Goal: Navigation & Orientation: Find specific page/section

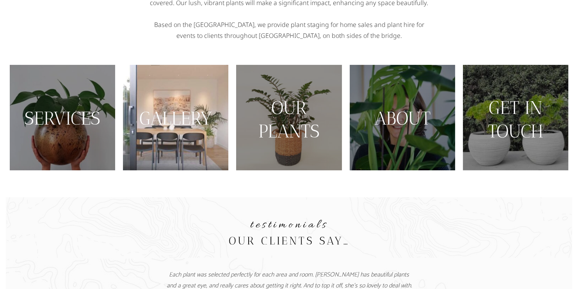
scroll to position [164, 0]
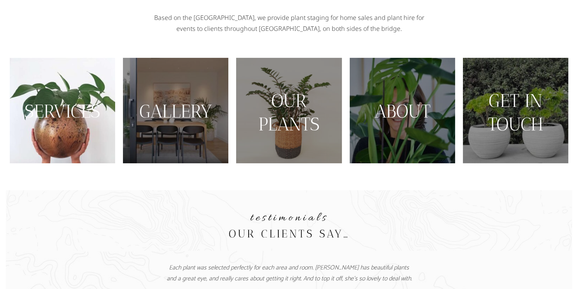
click at [89, 143] on img at bounding box center [62, 110] width 105 height 105
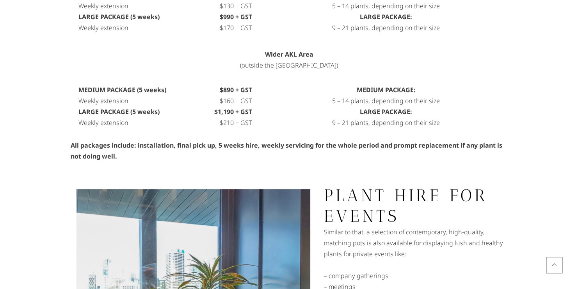
scroll to position [428, 0]
